Goal: Task Accomplishment & Management: Manage account settings

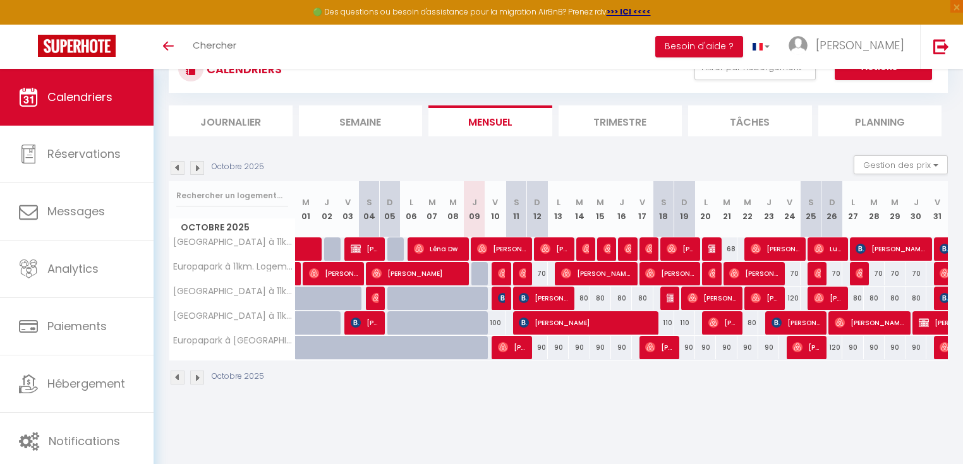
scroll to position [68, 0]
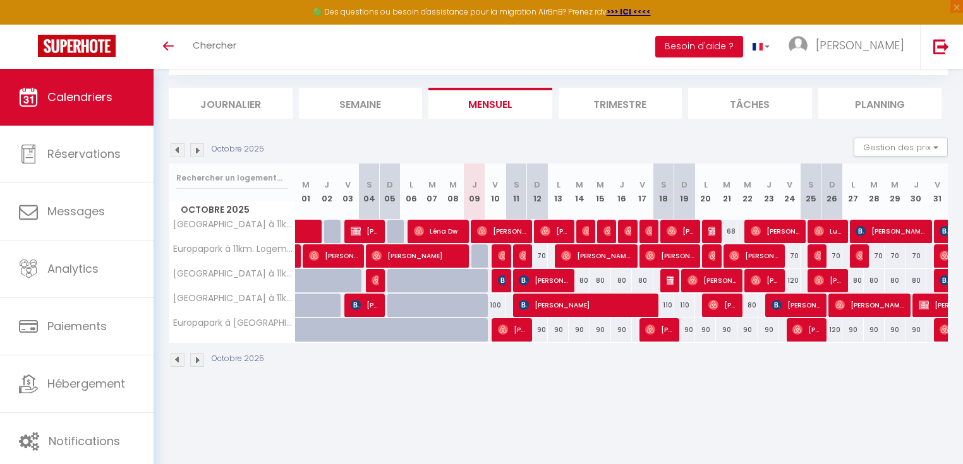
click at [579, 278] on div "80" at bounding box center [578, 280] width 21 height 23
type input "80"
type input "[DATE]"
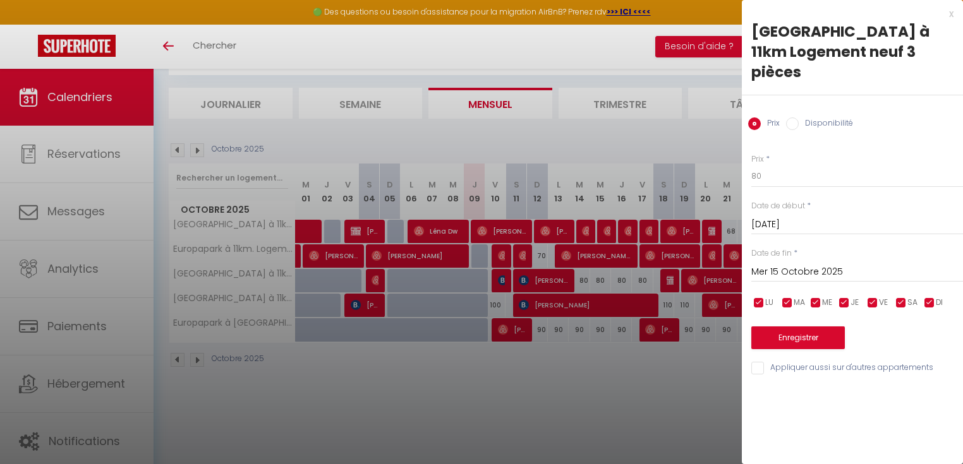
click at [796, 264] on input "Mer 15 Octobre 2025" at bounding box center [857, 272] width 212 height 16
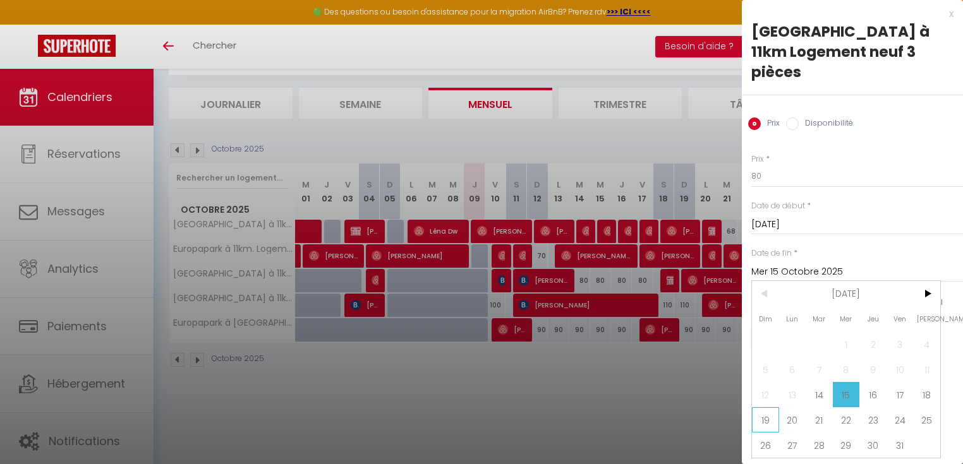
click at [769, 407] on span "19" at bounding box center [765, 419] width 27 height 25
type input "Dim 19 Octobre 2025"
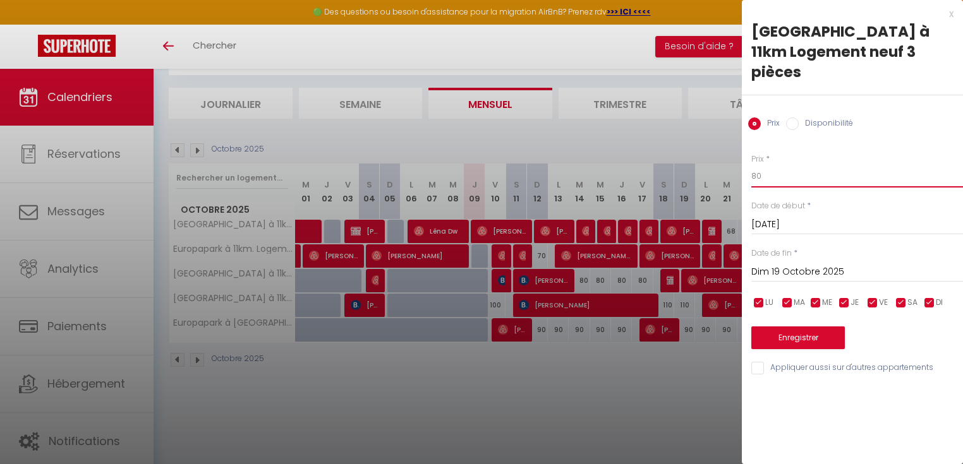
drag, startPoint x: 769, startPoint y: 157, endPoint x: 750, endPoint y: 152, distance: 18.8
click at [738, 159] on body "🟢 Des questions ou besoin d'assistance pour la migration AirBnB? Prenez rdv >>>…" at bounding box center [481, 233] width 963 height 464
type input "90"
click at [798, 327] on button "Enregistrer" at bounding box center [797, 338] width 93 height 23
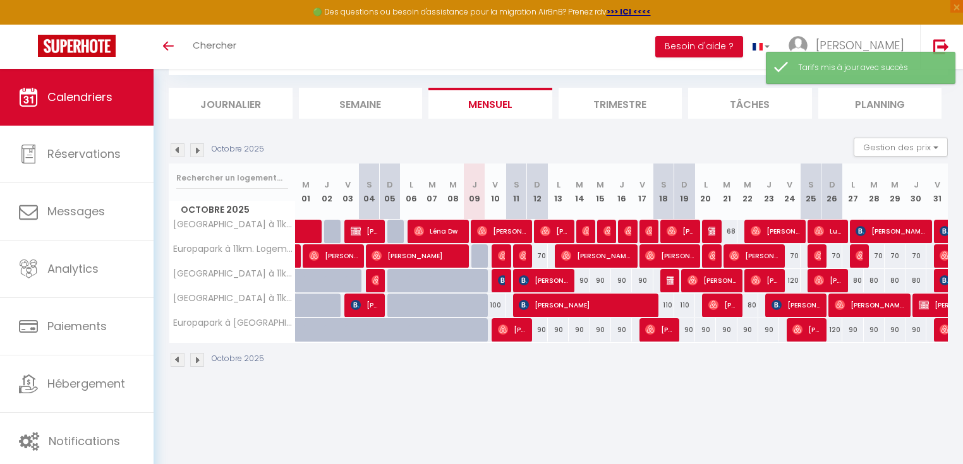
click at [856, 282] on div "80" at bounding box center [852, 280] width 21 height 23
type input "80"
type input "Lun 27 Octobre 2025"
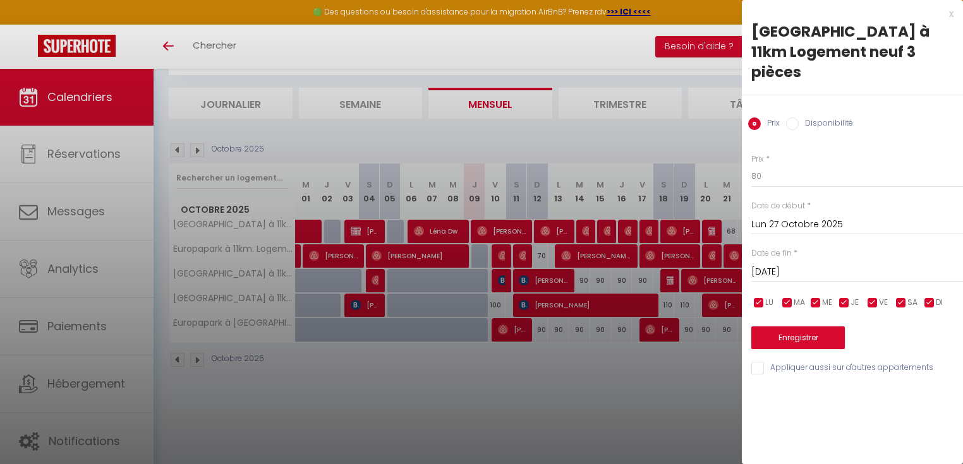
click at [793, 264] on input "[DATE]" at bounding box center [857, 272] width 212 height 16
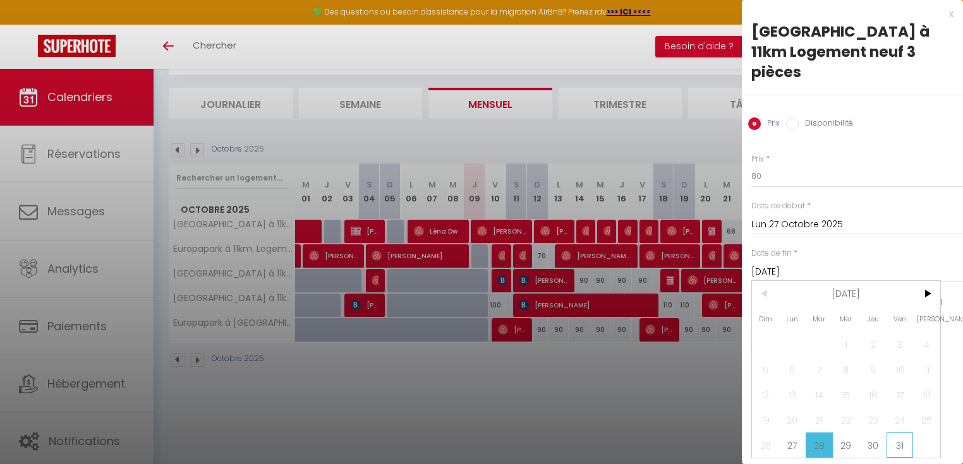
click at [904, 433] on span "31" at bounding box center [899, 445] width 27 height 25
type input "Ven 31 Octobre 2025"
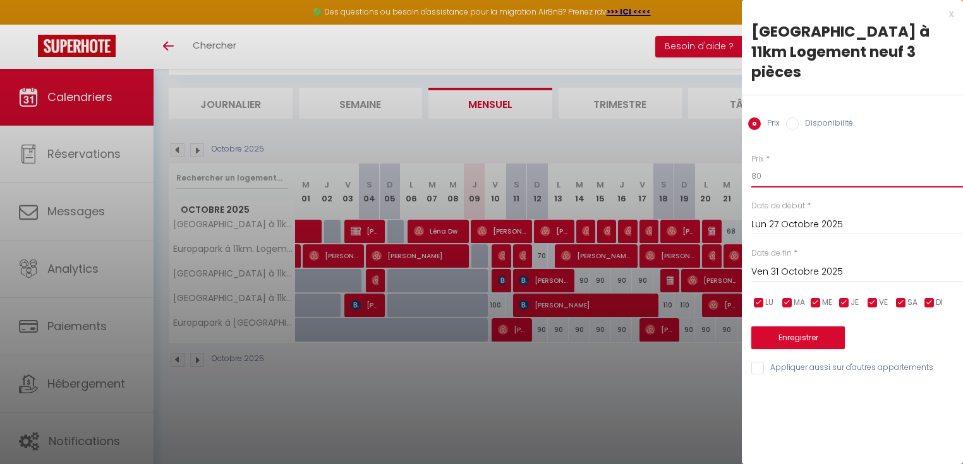
drag, startPoint x: 766, startPoint y: 154, endPoint x: 702, endPoint y: 158, distance: 63.9
click at [702, 158] on body "🟢 Des questions ou besoin d'assistance pour la migration AirBnB? Prenez rdv >>>…" at bounding box center [481, 233] width 963 height 464
type input "90"
click at [814, 327] on button "Enregistrer" at bounding box center [797, 338] width 93 height 23
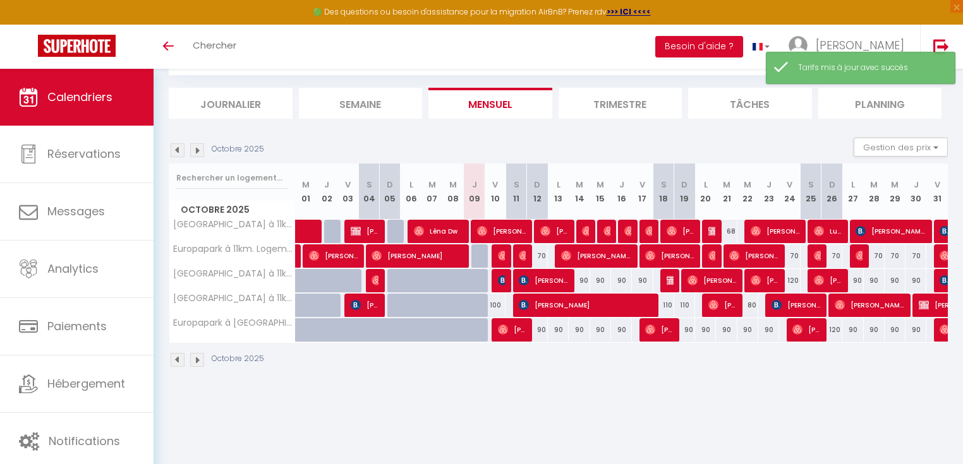
click at [730, 229] on div "68" at bounding box center [726, 231] width 21 height 23
type input "68"
type input "[DATE]"
type input "Mer 22 Octobre 2025"
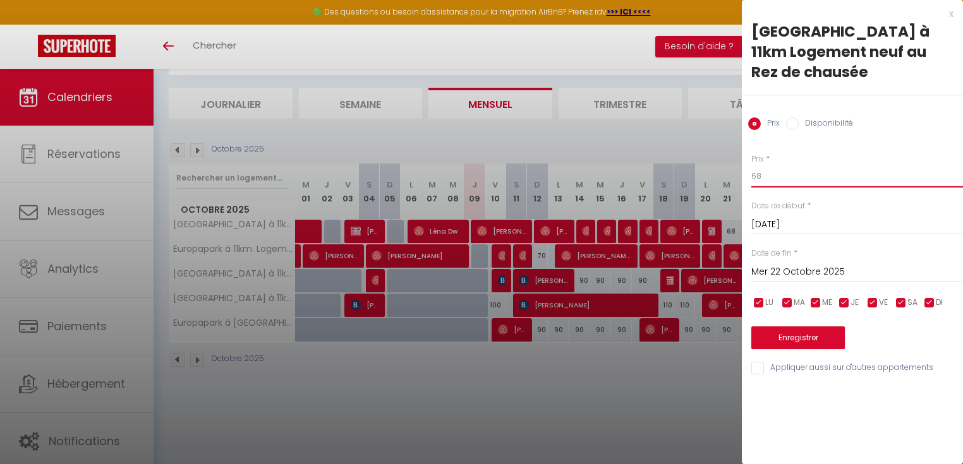
click at [747, 169] on div "Prix * 68 Statut * Disponible Indisponible Date de début * [DATE] < [DATE] > Di…" at bounding box center [852, 257] width 221 height 239
drag, startPoint x: 766, startPoint y: 174, endPoint x: 750, endPoint y: 177, distance: 15.4
click at [750, 177] on div "Prix * 68 Statut * Disponible Indisponible Date de début * [DATE] < [DATE] > Di…" at bounding box center [852, 257] width 221 height 239
type input "75"
click at [804, 340] on button "Enregistrer" at bounding box center [797, 338] width 93 height 23
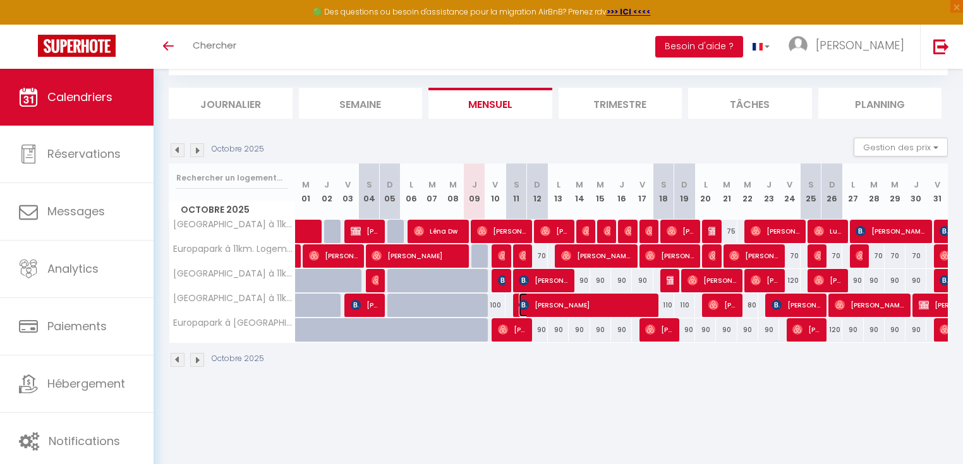
click at [533, 303] on span "[PERSON_NAME]" at bounding box center [585, 305] width 132 height 24
select select "OK"
select select "KO"
select select "0"
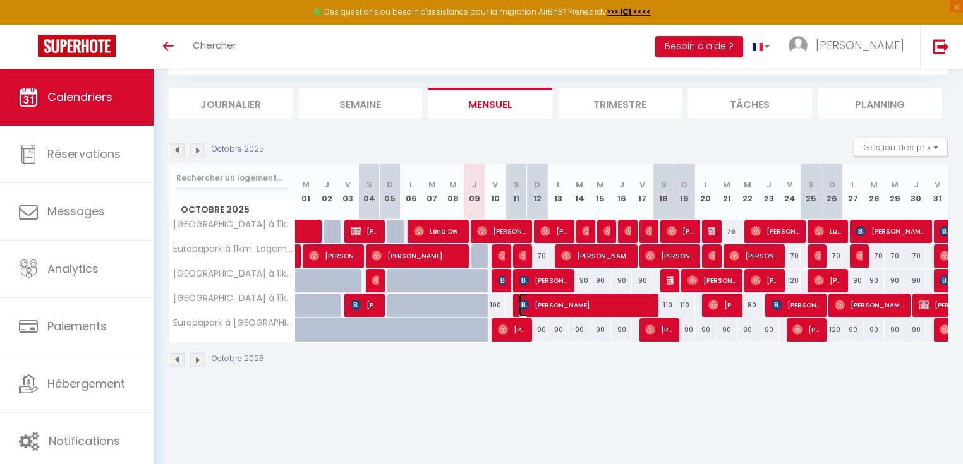
select select "1"
select select
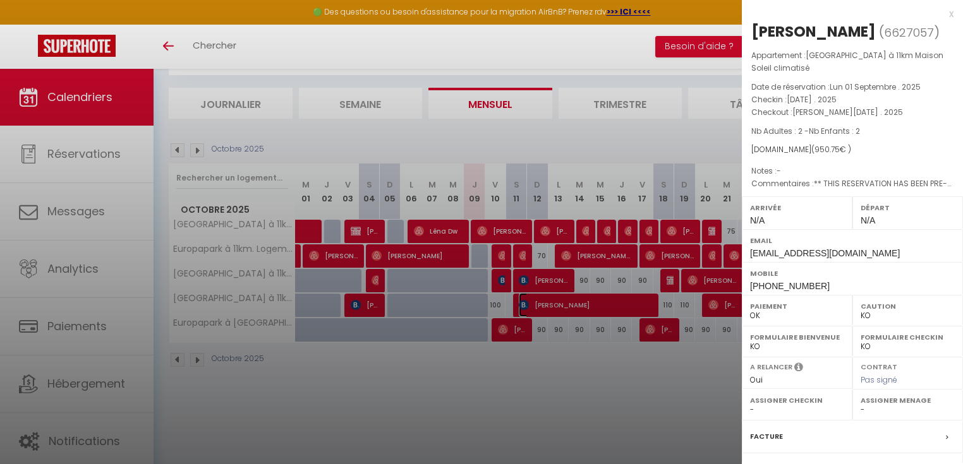
scroll to position [135, 0]
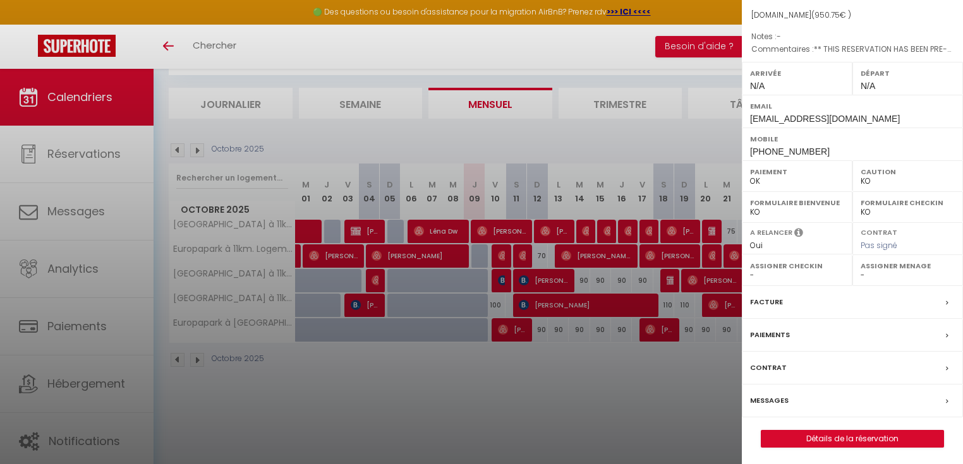
click at [753, 398] on label "Messages" at bounding box center [769, 400] width 39 height 13
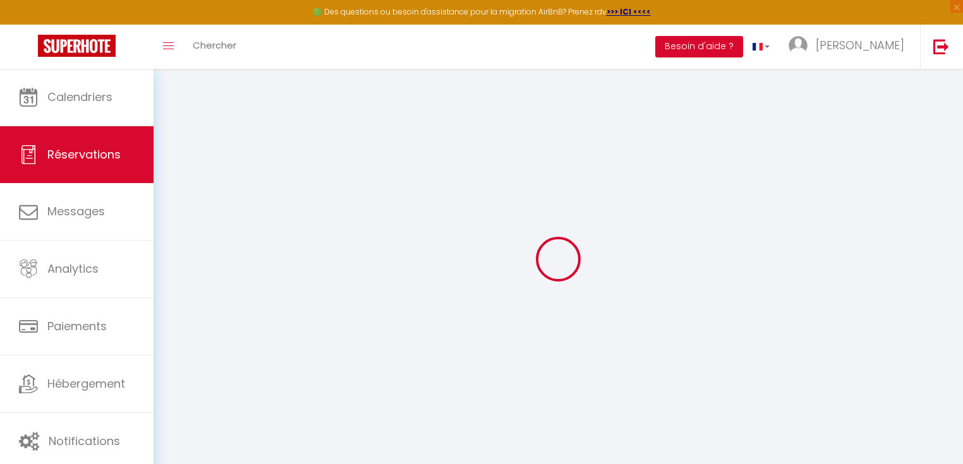
select select
checkbox input "false"
type textarea "** THIS RESERVATION HAS BEEN PRE-PAID ** BOOKING NOTE : Payment charge is EUR 1…"
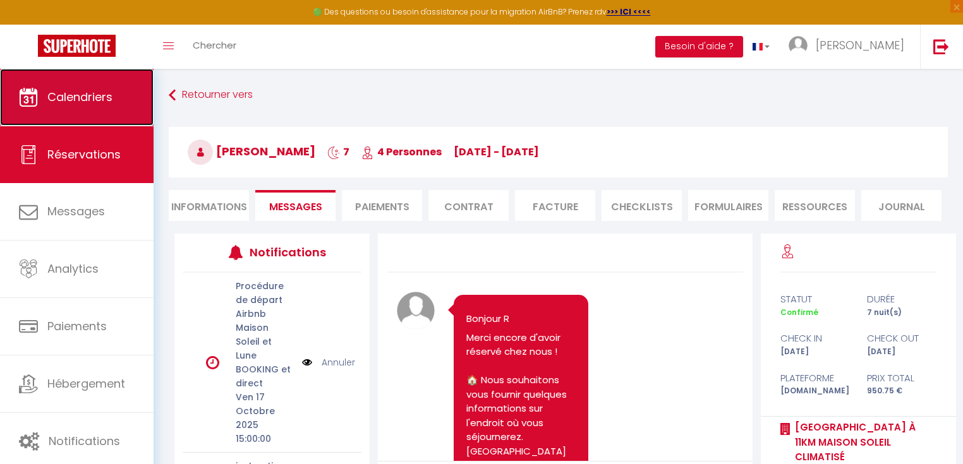
click at [63, 107] on link "Calendriers" at bounding box center [76, 97] width 153 height 57
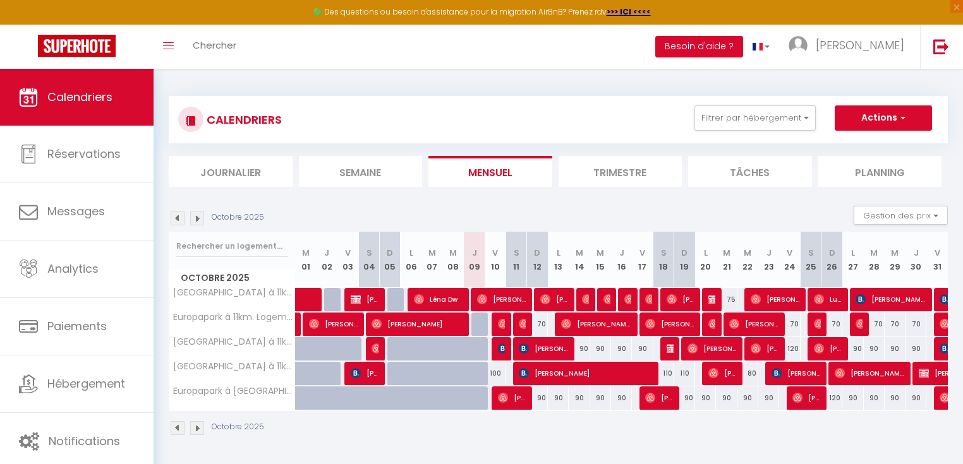
scroll to position [68, 0]
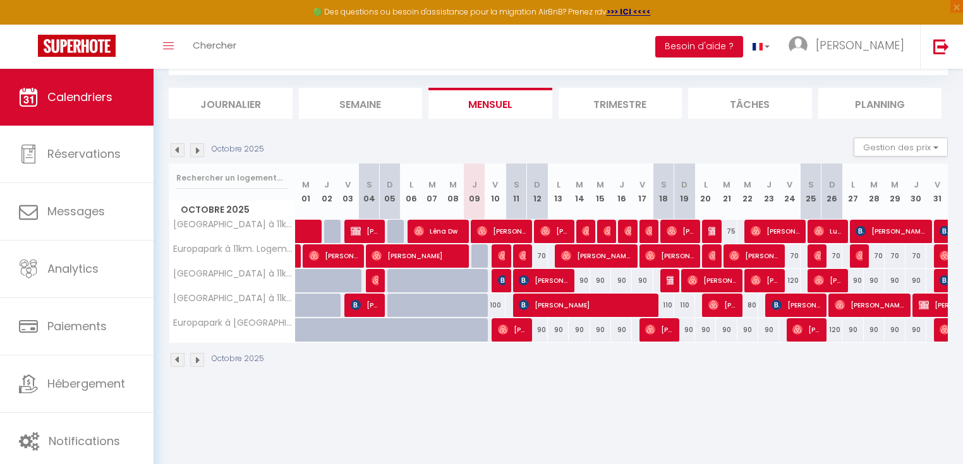
click at [192, 148] on img at bounding box center [197, 150] width 14 height 14
